Goal: Task Accomplishment & Management: Manage account settings

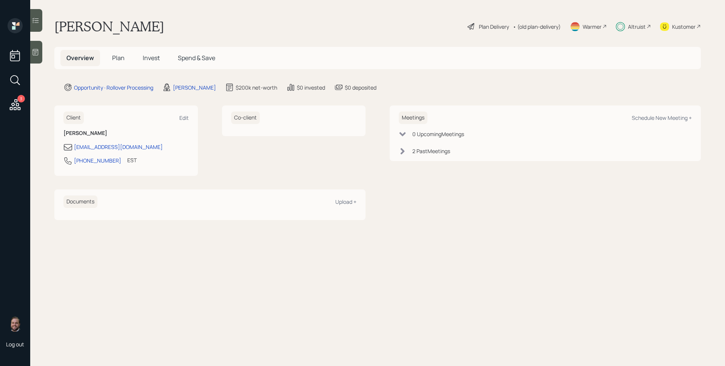
click at [116, 57] on span "Plan" at bounding box center [118, 58] width 12 height 8
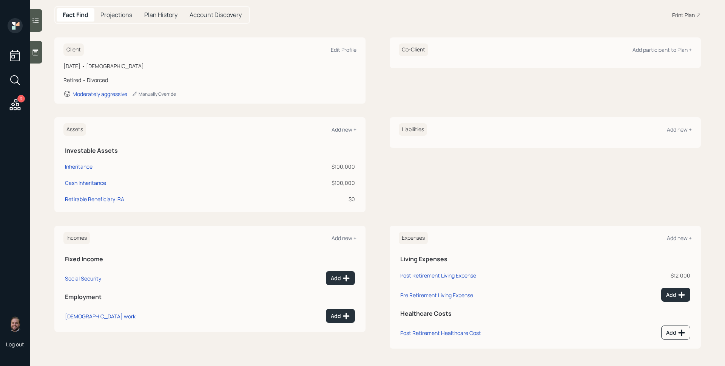
scroll to position [77, 0]
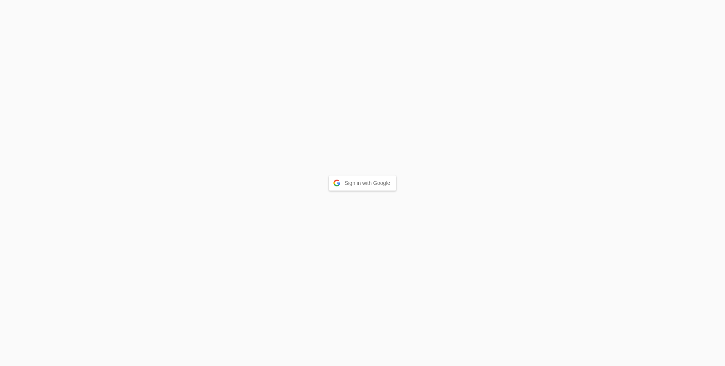
click at [372, 184] on button "Sign in with Google" at bounding box center [363, 182] width 68 height 15
